Goal: Entertainment & Leisure: Consume media (video, audio)

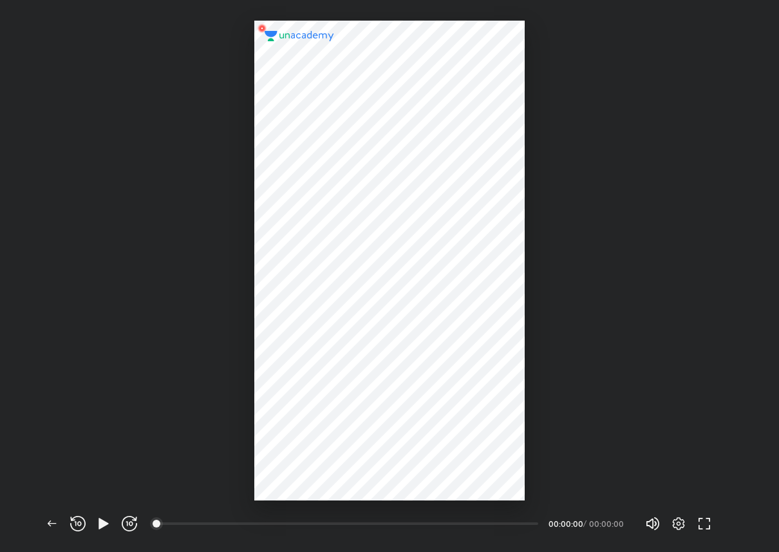
scroll to position [552, 779]
click at [101, 520] on icon "button" at bounding box center [104, 523] width 10 height 11
click at [677, 517] on icon "button" at bounding box center [679, 523] width 12 height 13
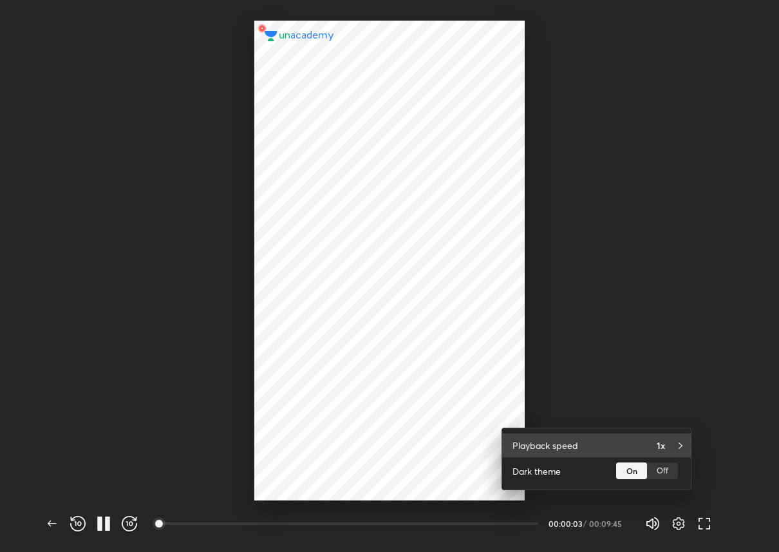
click at [647, 450] on div "Playback speed 1x" at bounding box center [596, 445] width 189 height 24
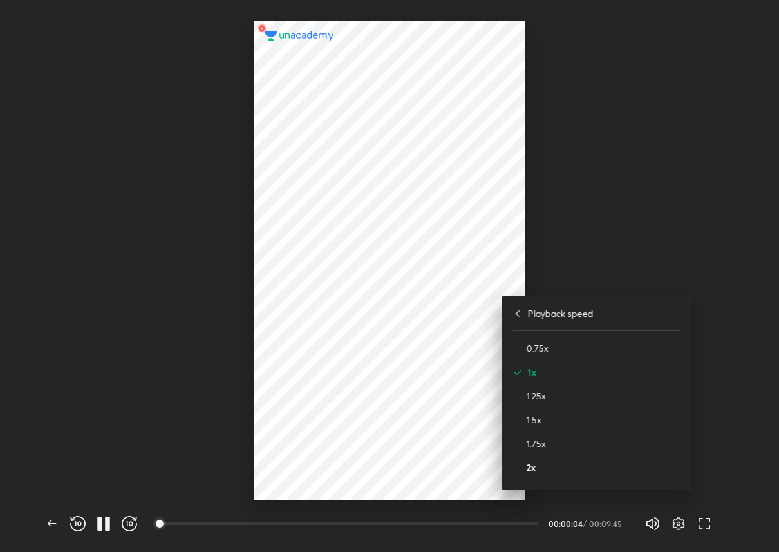
click at [617, 473] on h4 "2x" at bounding box center [604, 467] width 154 height 14
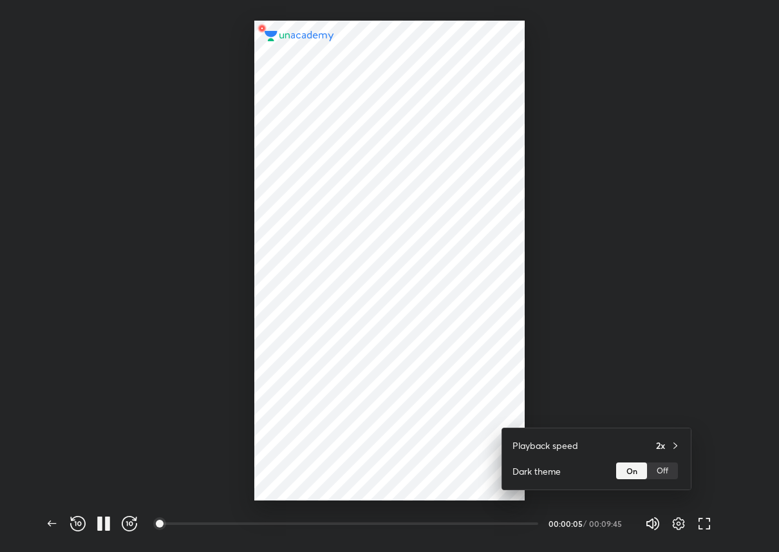
click at [577, 187] on div at bounding box center [389, 276] width 779 height 552
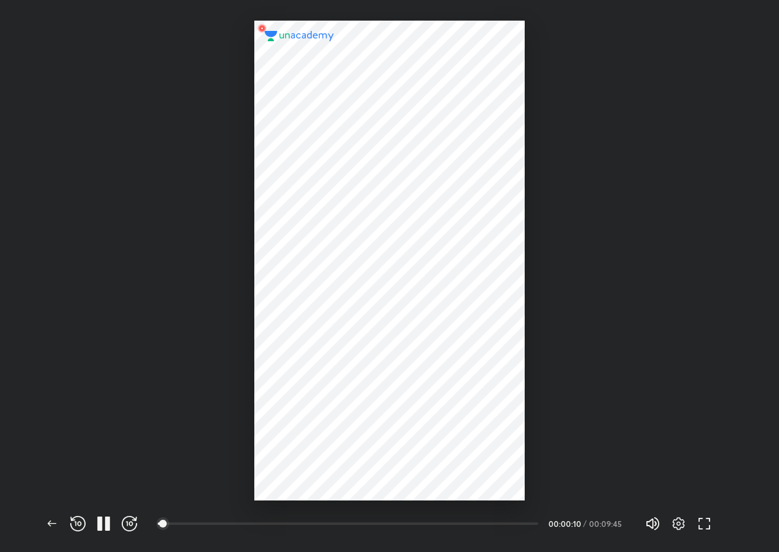
click at [642, 97] on div at bounding box center [389, 250] width 779 height 500
click at [652, 524] on icon "button" at bounding box center [650, 523] width 7 height 10
click at [670, 524] on span "0%" at bounding box center [674, 524] width 8 height 8
click at [652, 524] on icon "button" at bounding box center [652, 523] width 15 height 15
drag, startPoint x: 562, startPoint y: 522, endPoint x: 573, endPoint y: 525, distance: 11.4
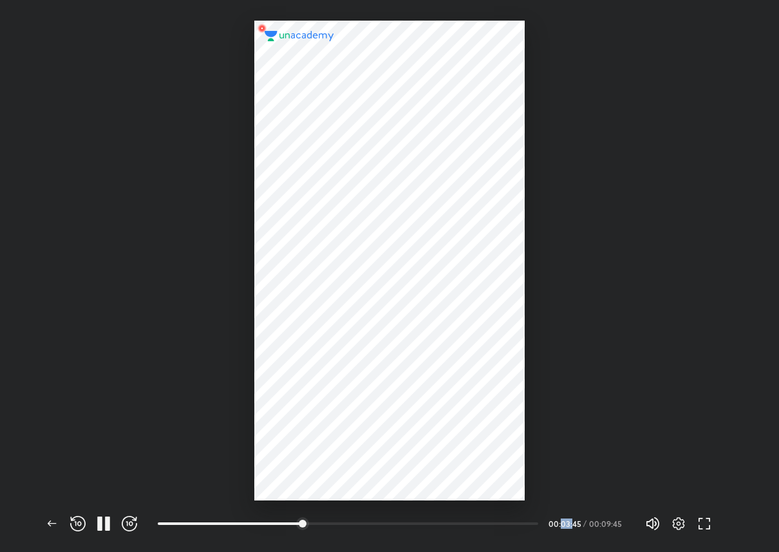
click at [573, 525] on div "00:03:45" at bounding box center [565, 524] width 32 height 8
click at [577, 524] on div "00:03:48 / 00:09:45" at bounding box center [587, 524] width 76 height 8
drag, startPoint x: 560, startPoint y: 524, endPoint x: 575, endPoint y: 524, distance: 15.5
click at [575, 524] on div "00:03:51" at bounding box center [565, 524] width 32 height 8
drag, startPoint x: 560, startPoint y: 527, endPoint x: 581, endPoint y: 530, distance: 21.4
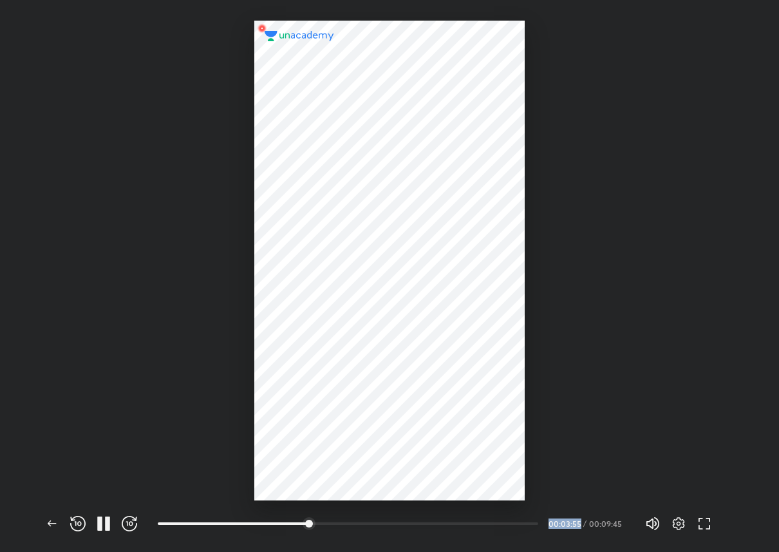
click at [581, 530] on div "09:35 00:03:55 / 00:09:45" at bounding box center [391, 523] width 467 height 15
click at [561, 527] on div "00:03:56" at bounding box center [565, 524] width 32 height 8
drag, startPoint x: 561, startPoint y: 528, endPoint x: 569, endPoint y: 528, distance: 7.7
click at [567, 527] on div "00:03:57" at bounding box center [565, 524] width 32 height 8
drag, startPoint x: 560, startPoint y: 522, endPoint x: 583, endPoint y: 525, distance: 24.0
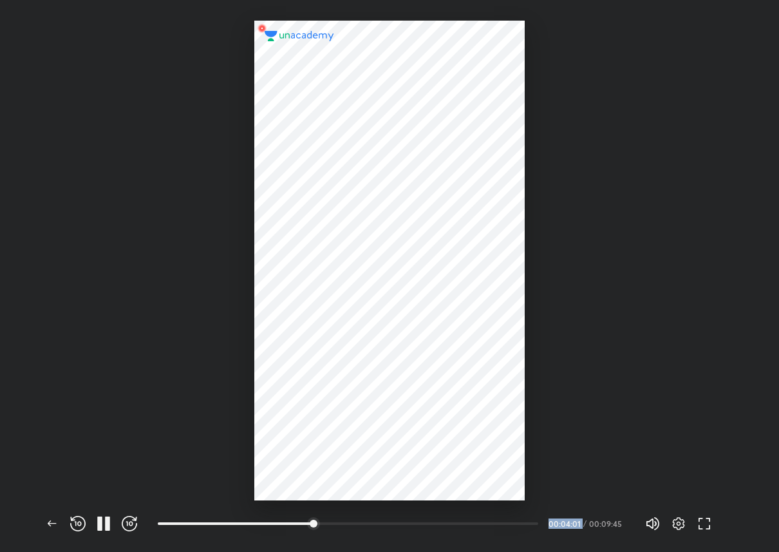
click at [583, 525] on div "00:04:01 / 00:09:45" at bounding box center [587, 524] width 76 height 8
click at [451, 407] on div at bounding box center [389, 261] width 270 height 480
click at [384, 522] on div at bounding box center [383, 523] width 10 height 10
click at [457, 522] on div at bounding box center [454, 523] width 10 height 10
click at [506, 522] on div at bounding box center [502, 523] width 10 height 10
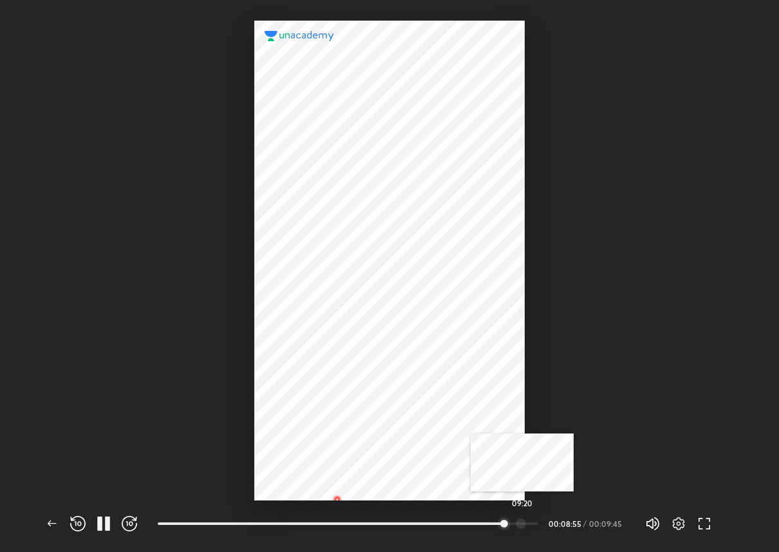
click at [522, 522] on div at bounding box center [521, 523] width 10 height 10
